Goal: Information Seeking & Learning: Check status

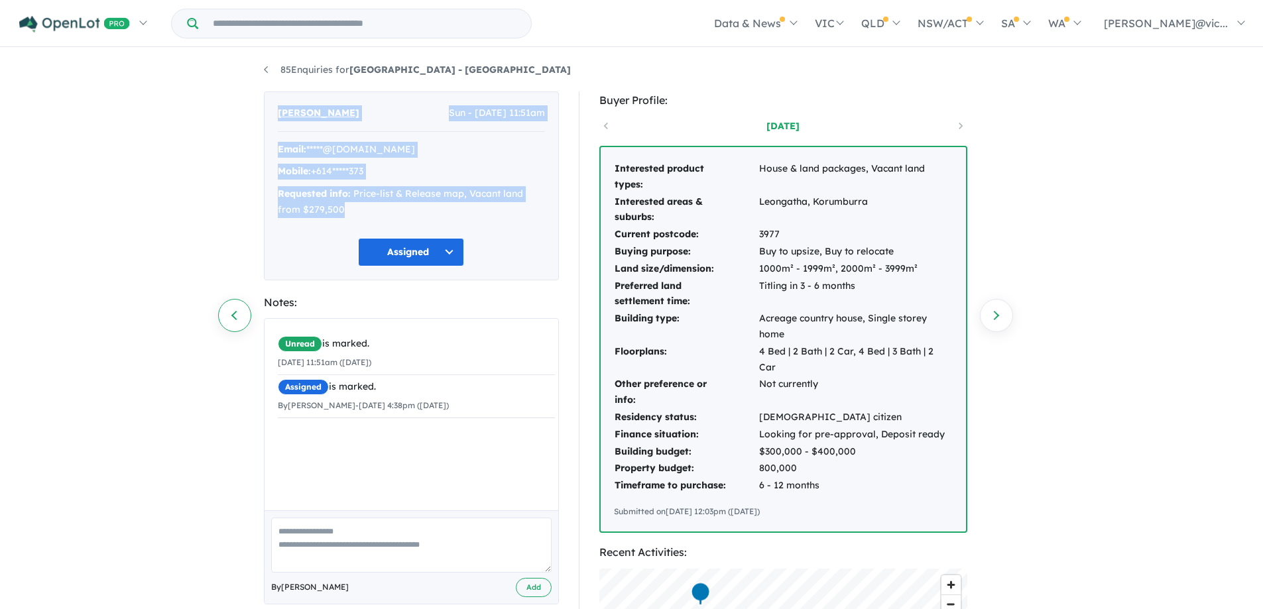
click at [241, 313] on link "Previous enquiry" at bounding box center [234, 315] width 33 height 33
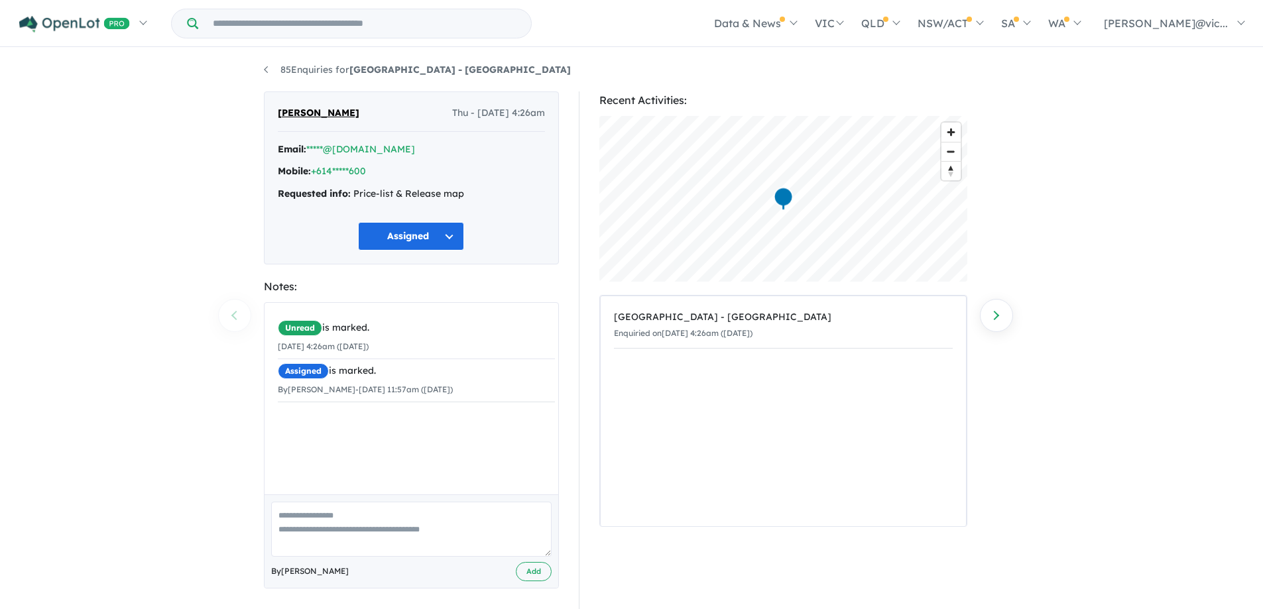
click at [233, 314] on div "85 Enquiries for [GEOGRAPHIC_DATA] - [GEOGRAPHIC_DATA] Previous enquiry Next en…" at bounding box center [631, 328] width 1263 height 558
click at [233, 318] on div "85 Enquiries for [GEOGRAPHIC_DATA] - [GEOGRAPHIC_DATA] Previous enquiry Next en…" at bounding box center [631, 328] width 1263 height 558
drag, startPoint x: 233, startPoint y: 318, endPoint x: 1033, endPoint y: 368, distance: 801.3
drag, startPoint x: 1033, startPoint y: 368, endPoint x: 991, endPoint y: 320, distance: 63.9
drag, startPoint x: 991, startPoint y: 320, endPoint x: 1000, endPoint y: 317, distance: 9.7
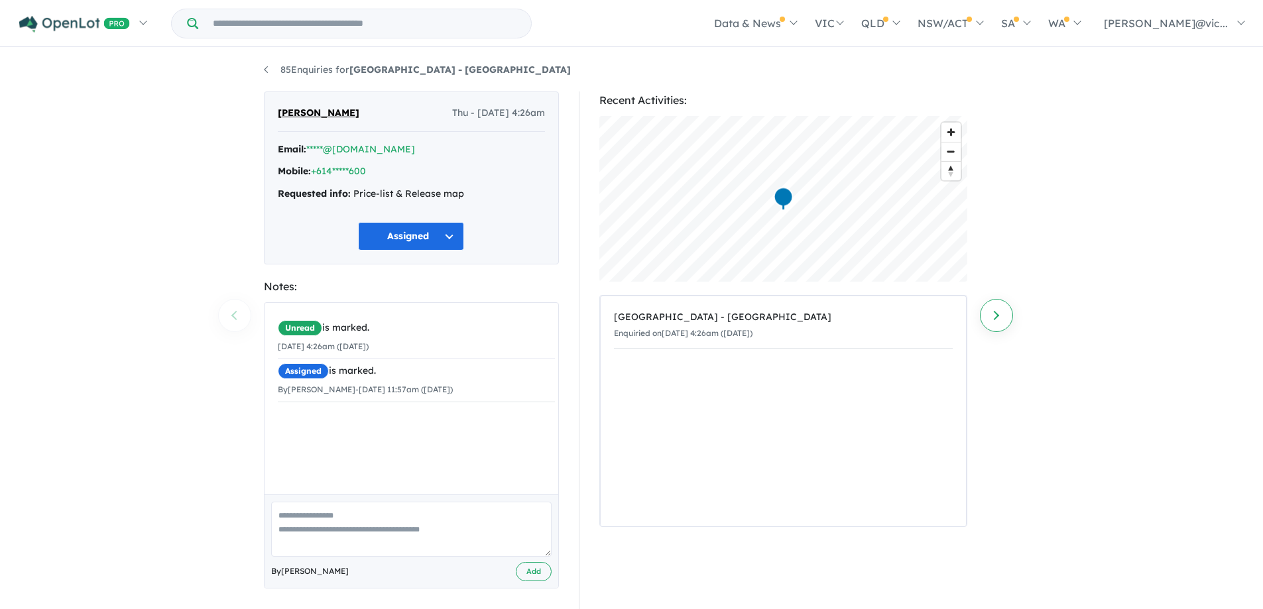
click at [1001, 316] on link "Next enquiry" at bounding box center [996, 315] width 33 height 33
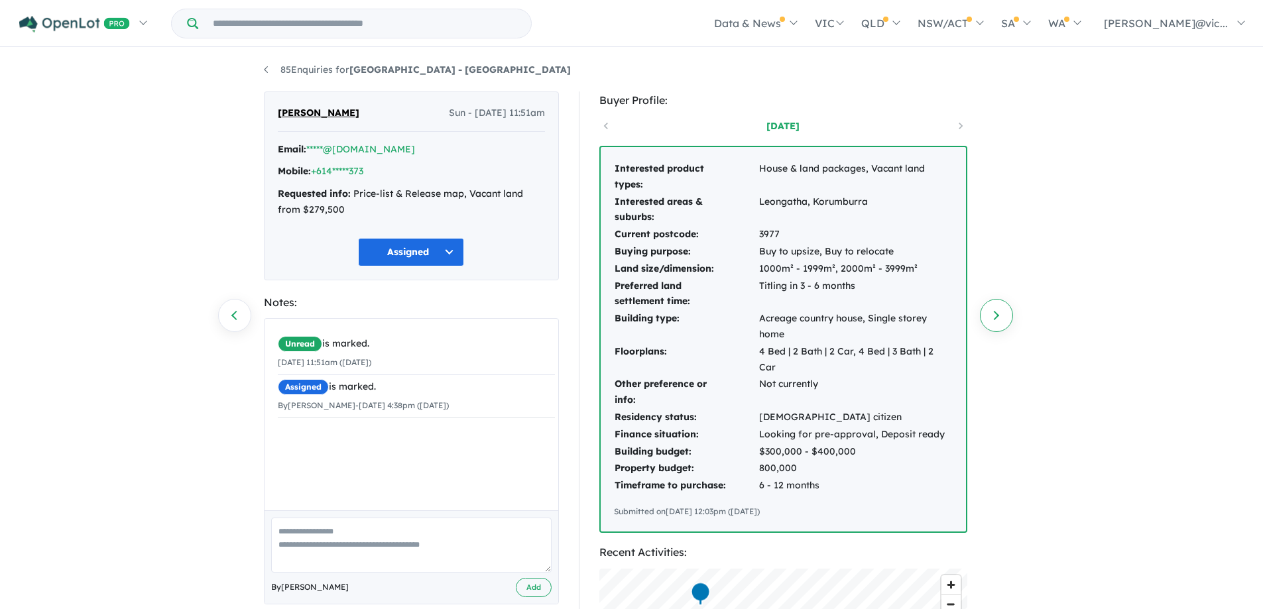
click at [1000, 315] on link "Next enquiry" at bounding box center [996, 315] width 33 height 33
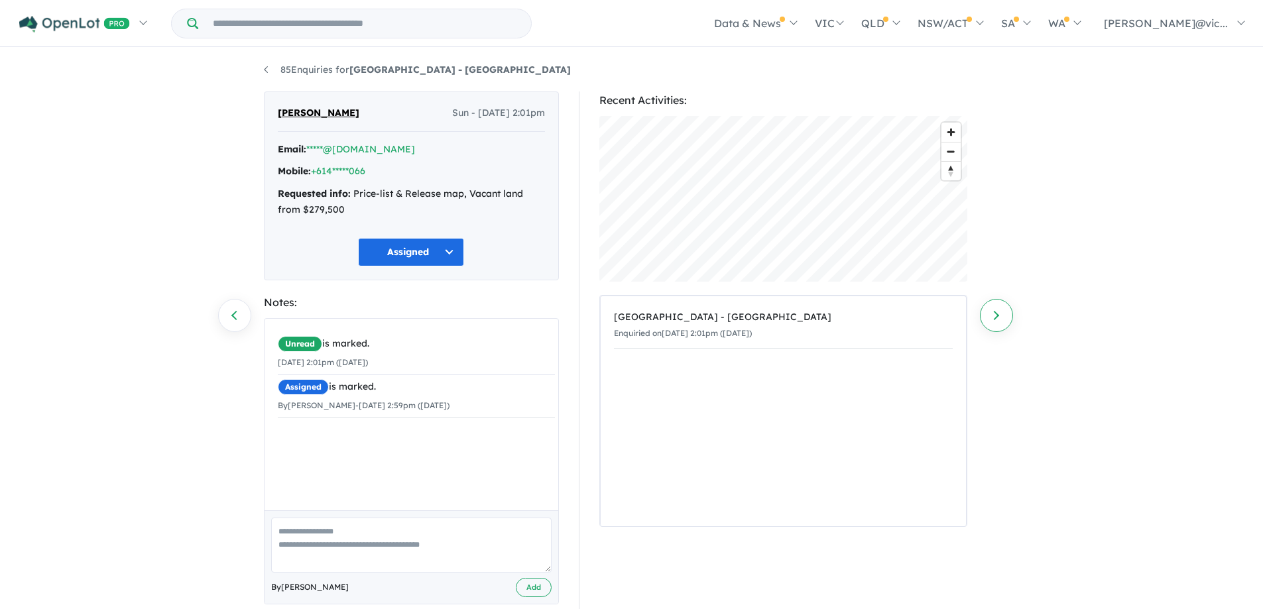
click at [999, 315] on link "Next enquiry" at bounding box center [996, 315] width 33 height 33
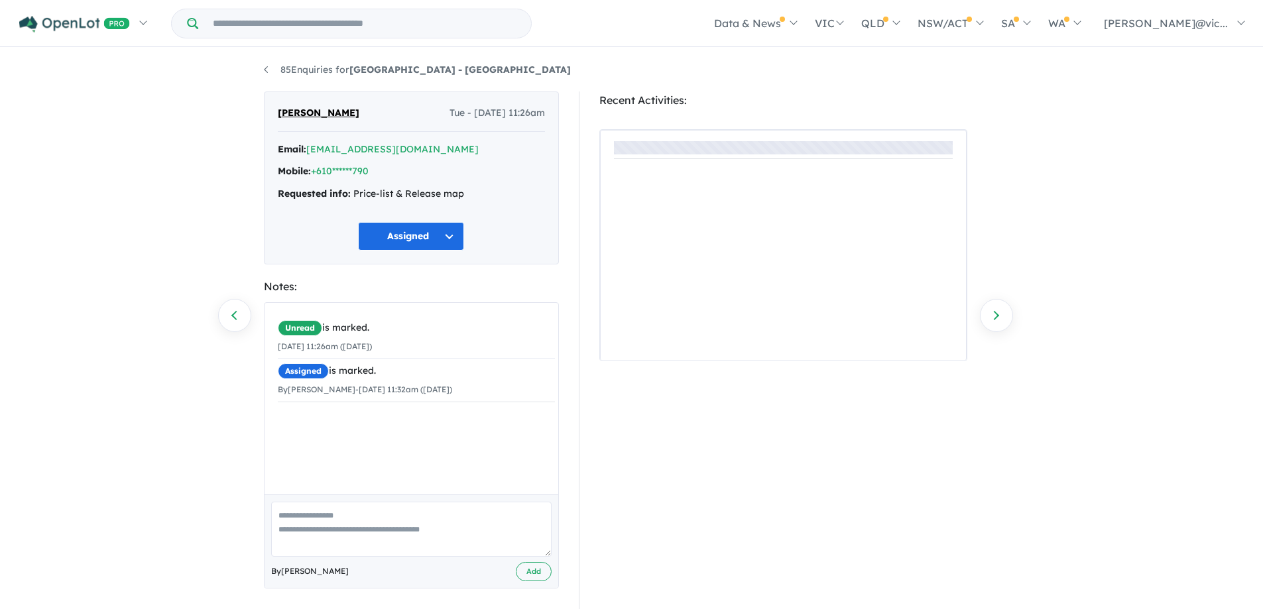
click at [999, 315] on link "Next enquiry" at bounding box center [996, 315] width 33 height 33
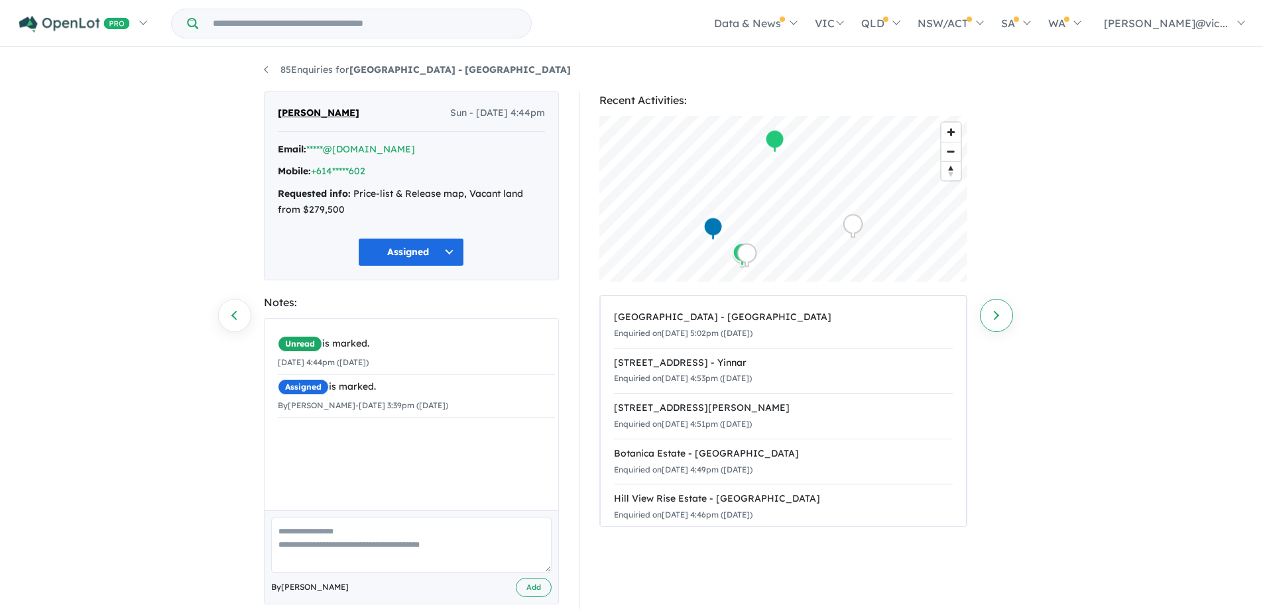
click at [1001, 314] on link "Next enquiry" at bounding box center [996, 315] width 33 height 33
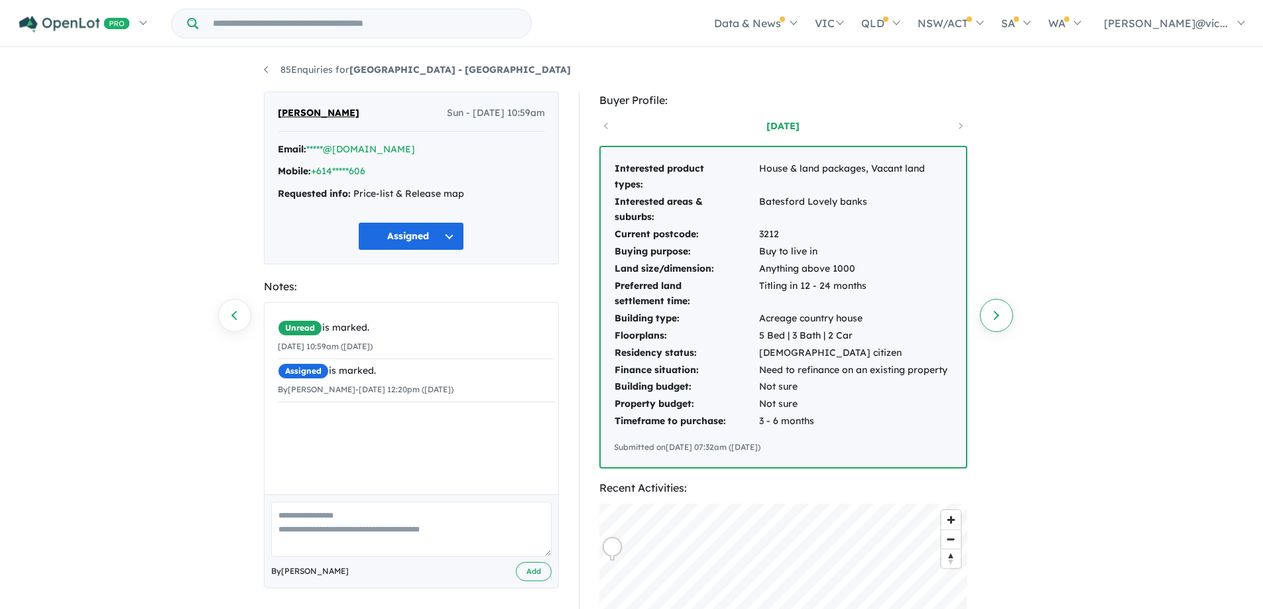
click at [1001, 314] on link "Next enquiry" at bounding box center [996, 315] width 33 height 33
